Goal: Information Seeking & Learning: Learn about a topic

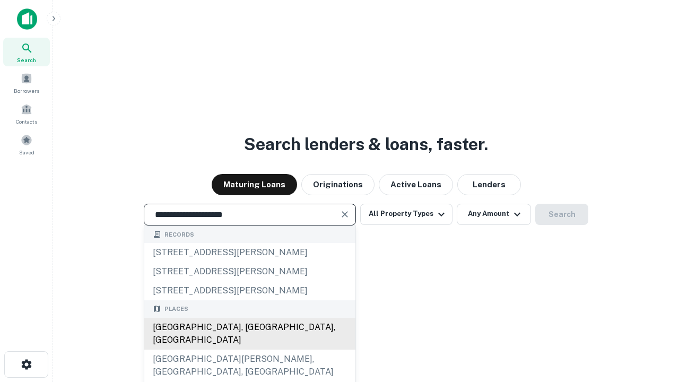
click at [249, 350] on div "[GEOGRAPHIC_DATA], [GEOGRAPHIC_DATA], [GEOGRAPHIC_DATA]" at bounding box center [249, 334] width 211 height 32
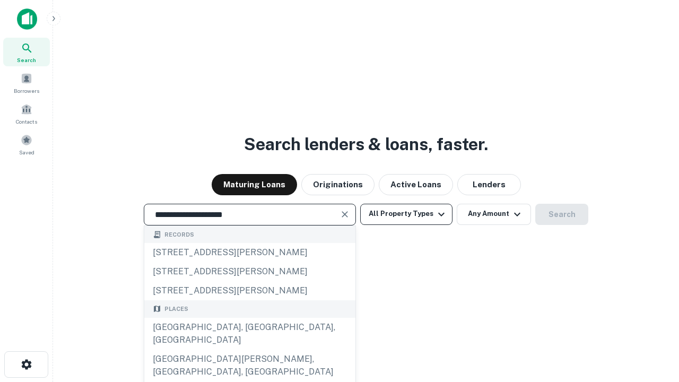
type input "**********"
click at [406, 214] on button "All Property Types" at bounding box center [406, 214] width 92 height 21
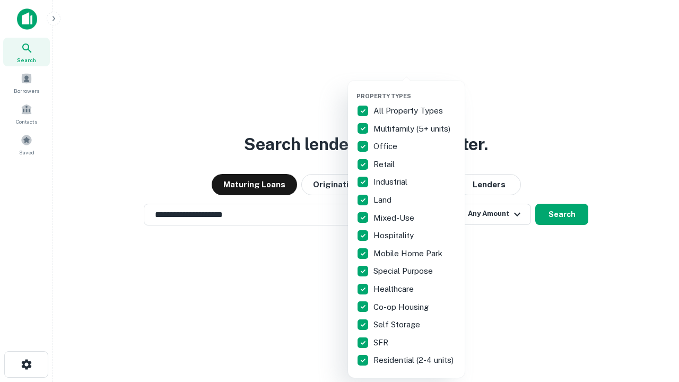
click at [415, 89] on button "button" at bounding box center [414, 89] width 117 height 1
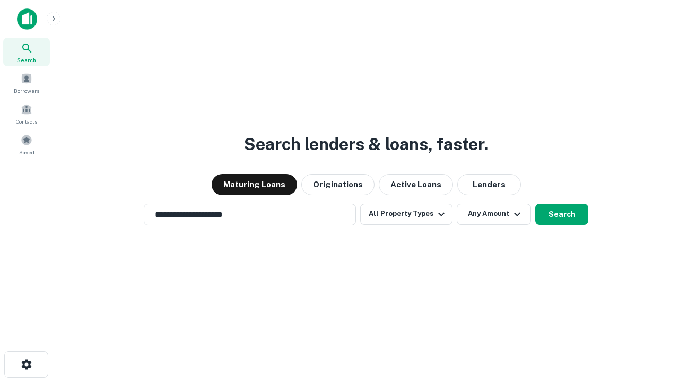
scroll to position [16, 0]
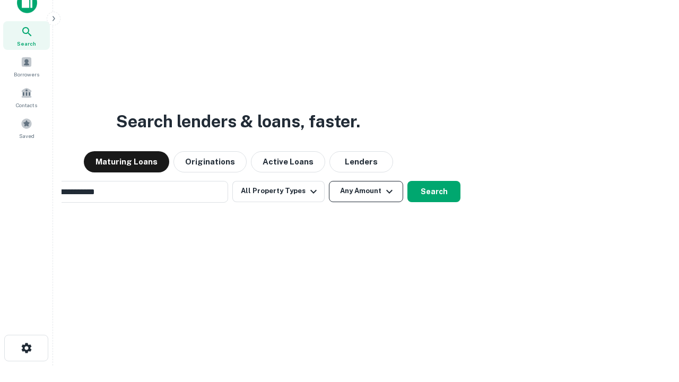
click at [329, 181] on button "Any Amount" at bounding box center [366, 191] width 74 height 21
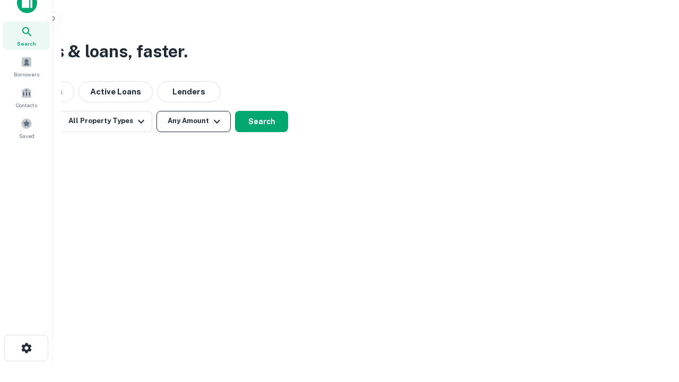
scroll to position [17, 0]
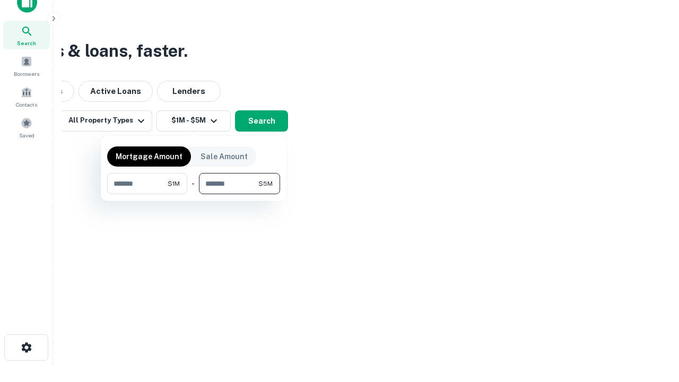
type input "*******"
click at [194, 194] on button "button" at bounding box center [193, 194] width 173 height 1
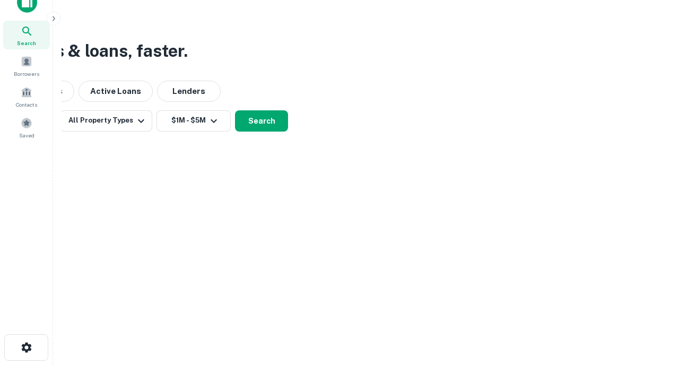
scroll to position [6, 196]
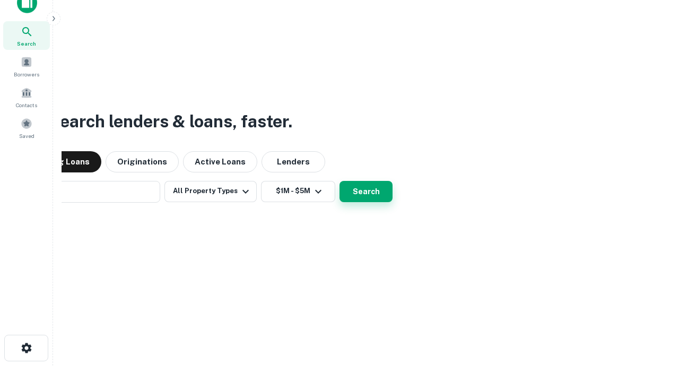
click at [339, 181] on button "Search" at bounding box center [365, 191] width 53 height 21
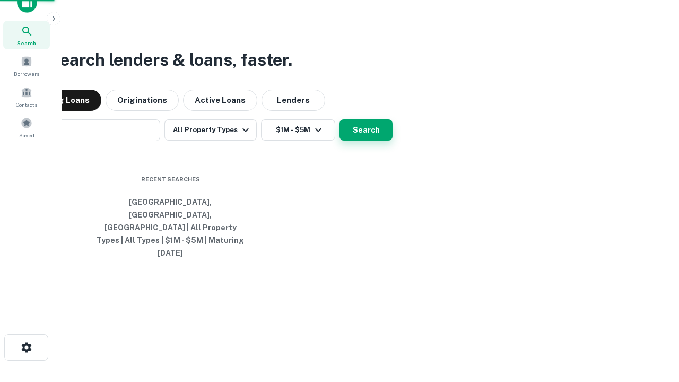
scroll to position [28, 300]
